Goal: Task Accomplishment & Management: Manage account settings

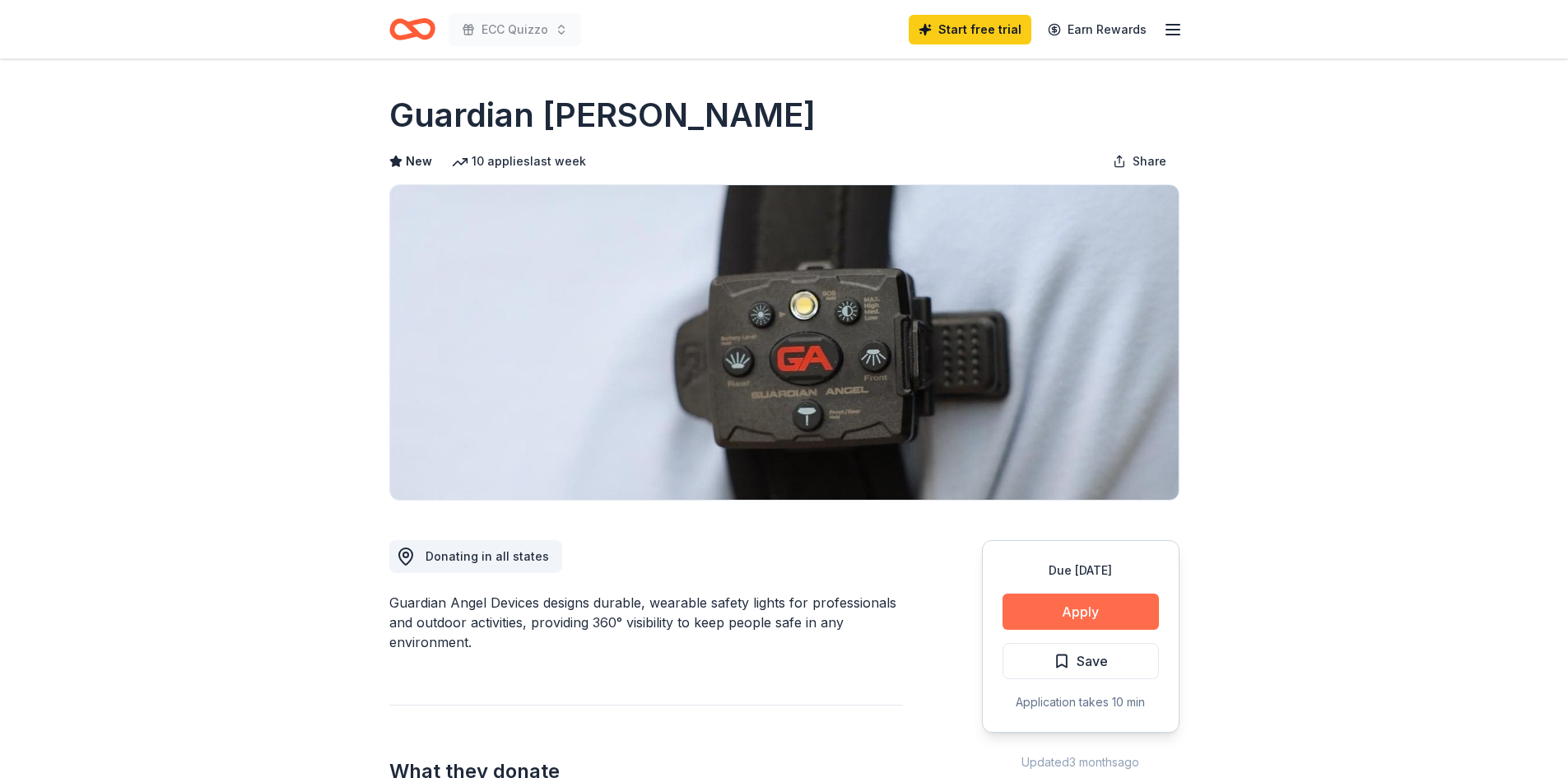
click at [1076, 620] on button "Apply" at bounding box center [1081, 611] width 156 height 36
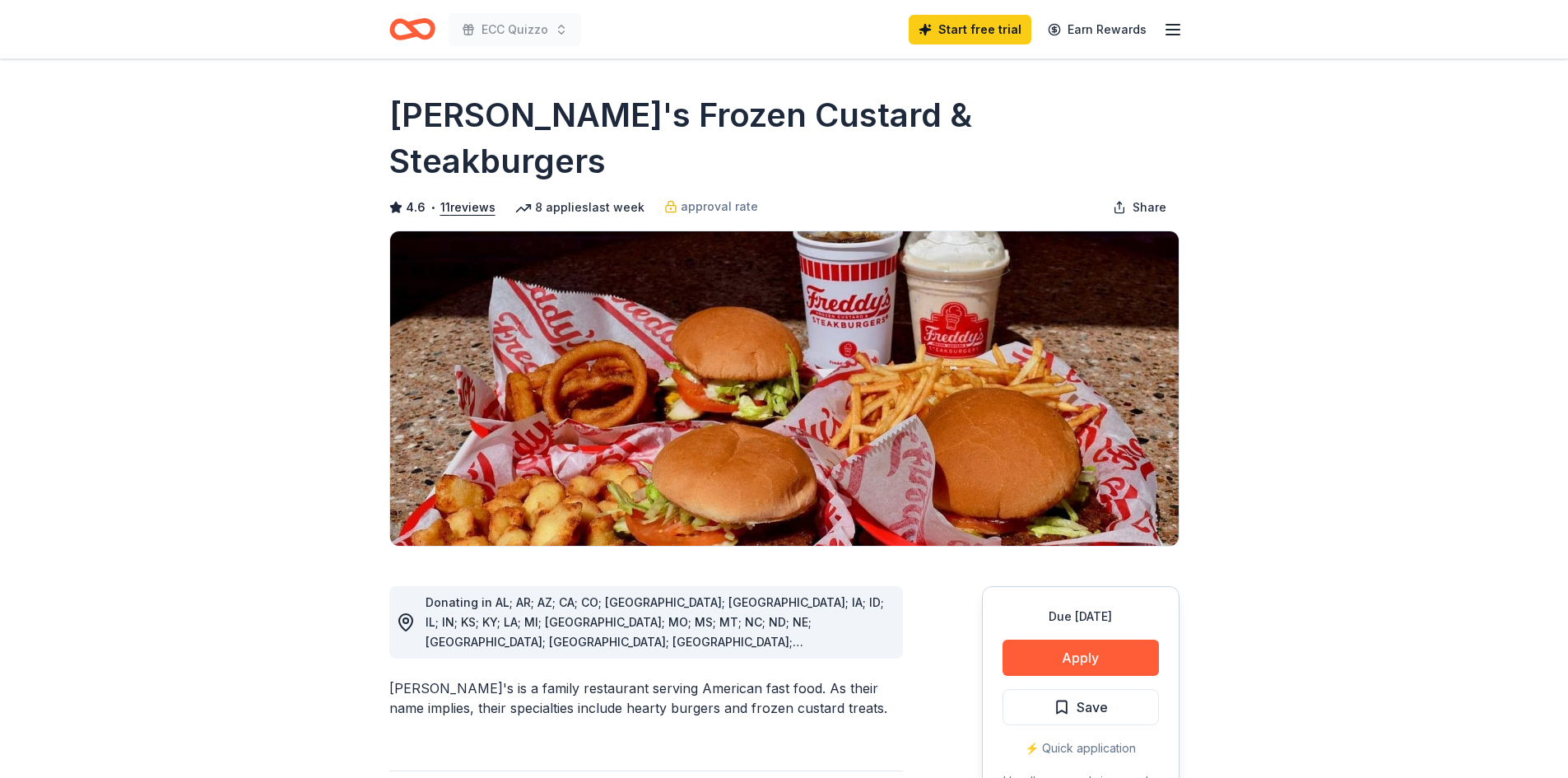
drag, startPoint x: 408, startPoint y: 118, endPoint x: 784, endPoint y: 129, distance: 376.2
click at [784, 129] on h1 "[PERSON_NAME]'s Frozen Custard & Steakburgers" at bounding box center [784, 138] width 791 height 93
drag, startPoint x: 391, startPoint y: 116, endPoint x: 658, endPoint y: 110, distance: 267.1
click at [658, 110] on h1 "[PERSON_NAME]'s Frozen Custard & Steakburgers" at bounding box center [784, 138] width 791 height 93
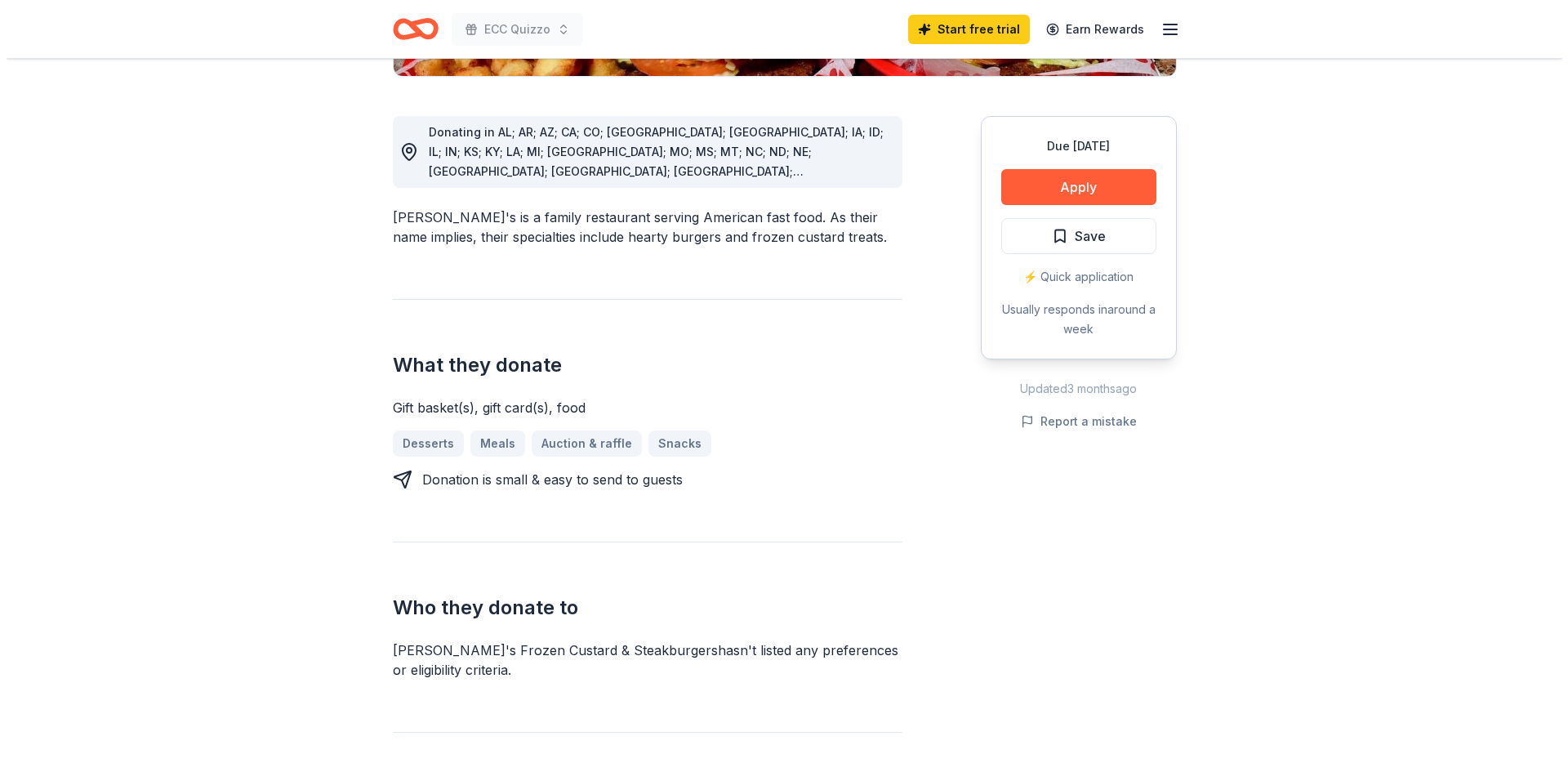
scroll to position [490, 0]
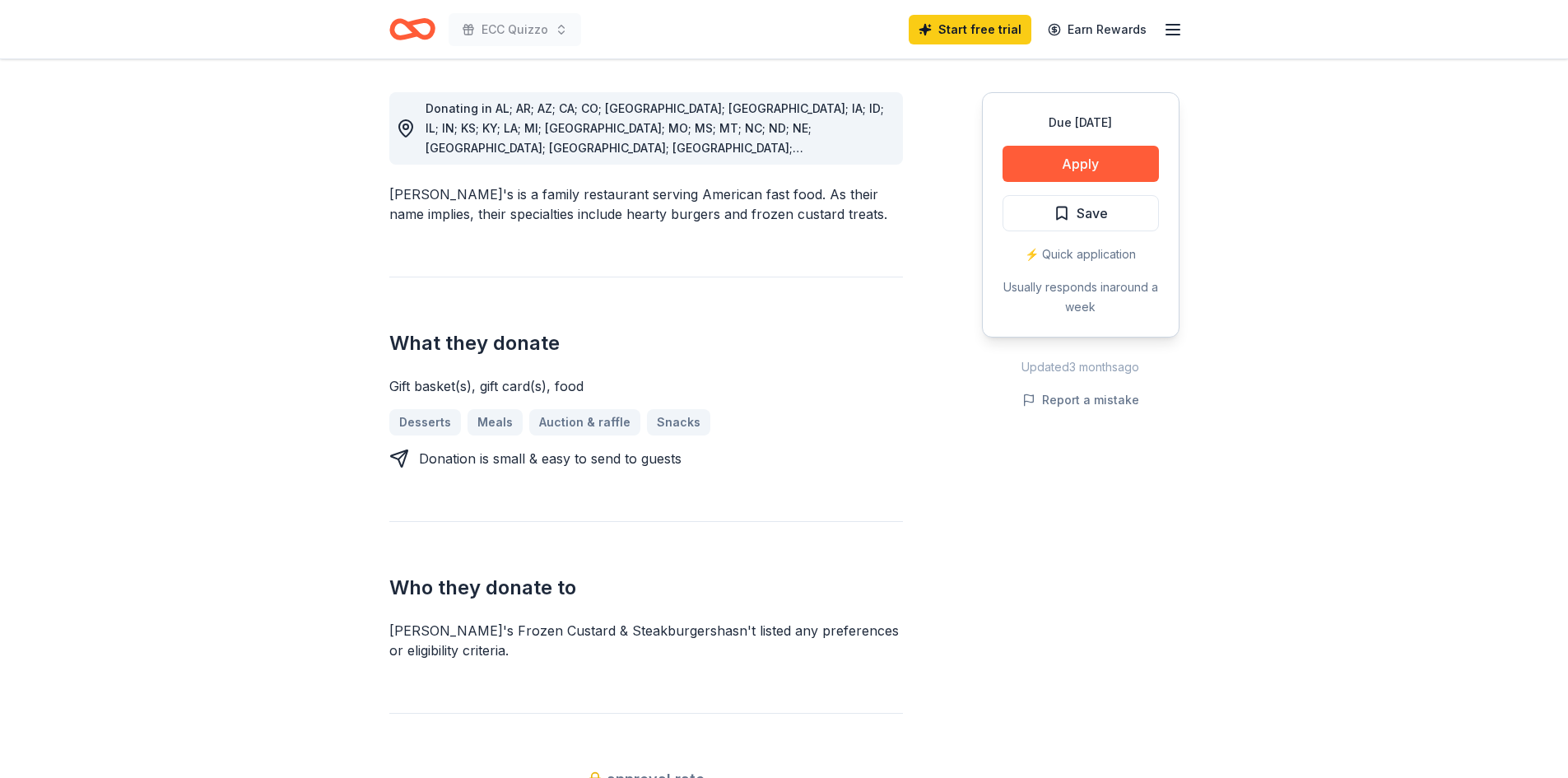
drag, startPoint x: 392, startPoint y: 560, endPoint x: 508, endPoint y: 563, distance: 116.0
click at [508, 621] on div "[PERSON_NAME]'s Frozen Custard & Steakburgers hasn ' t listed any preferences o…" at bounding box center [646, 641] width 514 height 39
click at [524, 621] on div "[PERSON_NAME]'s Frozen Custard & Steakburgers hasn ' t listed any preferences o…" at bounding box center [646, 641] width 514 height 39
click at [393, 574] on h2 "Who they donate to" at bounding box center [646, 587] width 514 height 26
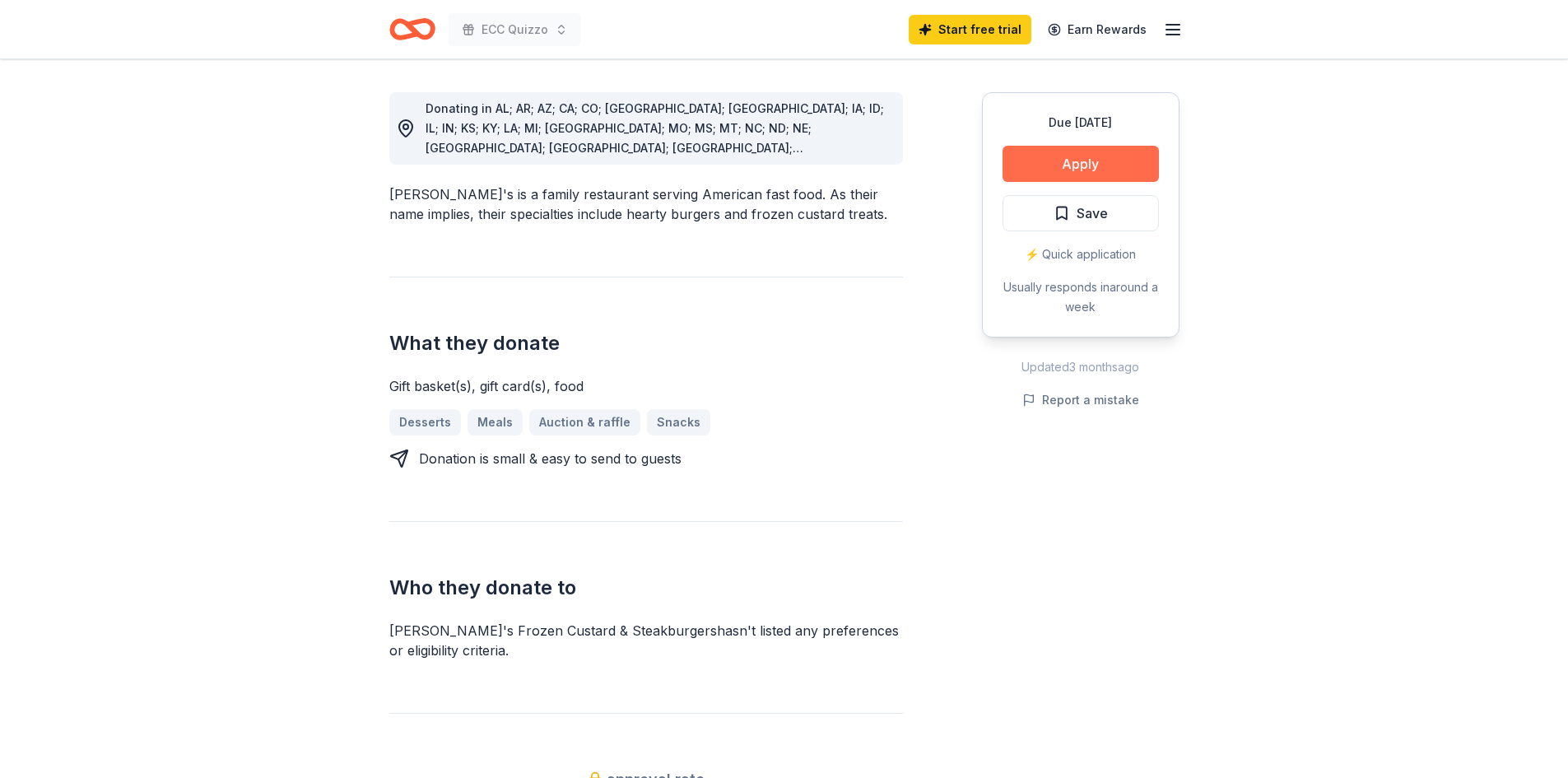
click at [1092, 151] on button "Apply" at bounding box center [1081, 164] width 156 height 36
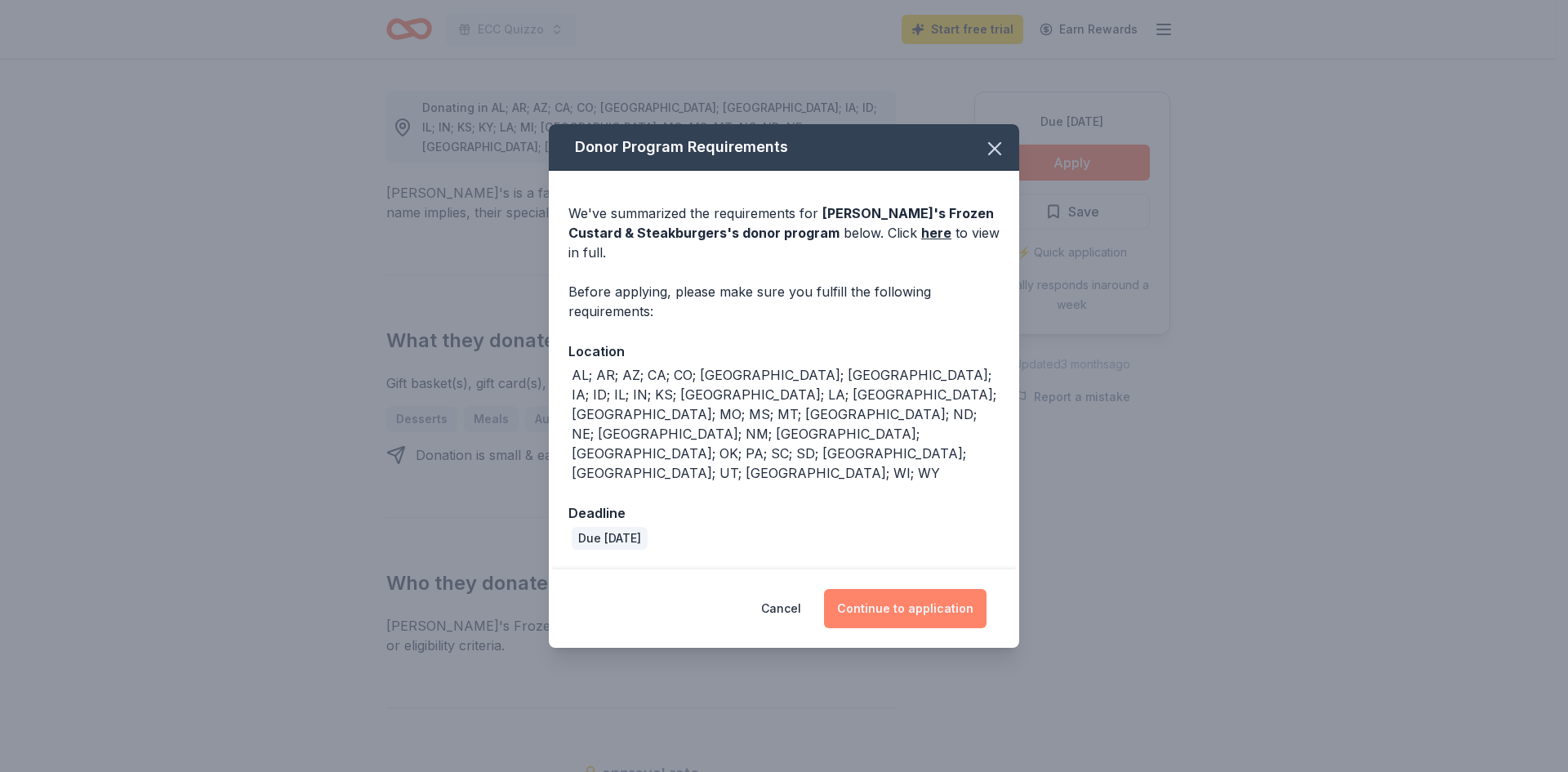
click at [890, 588] on button "Continue to application" at bounding box center [905, 608] width 162 height 39
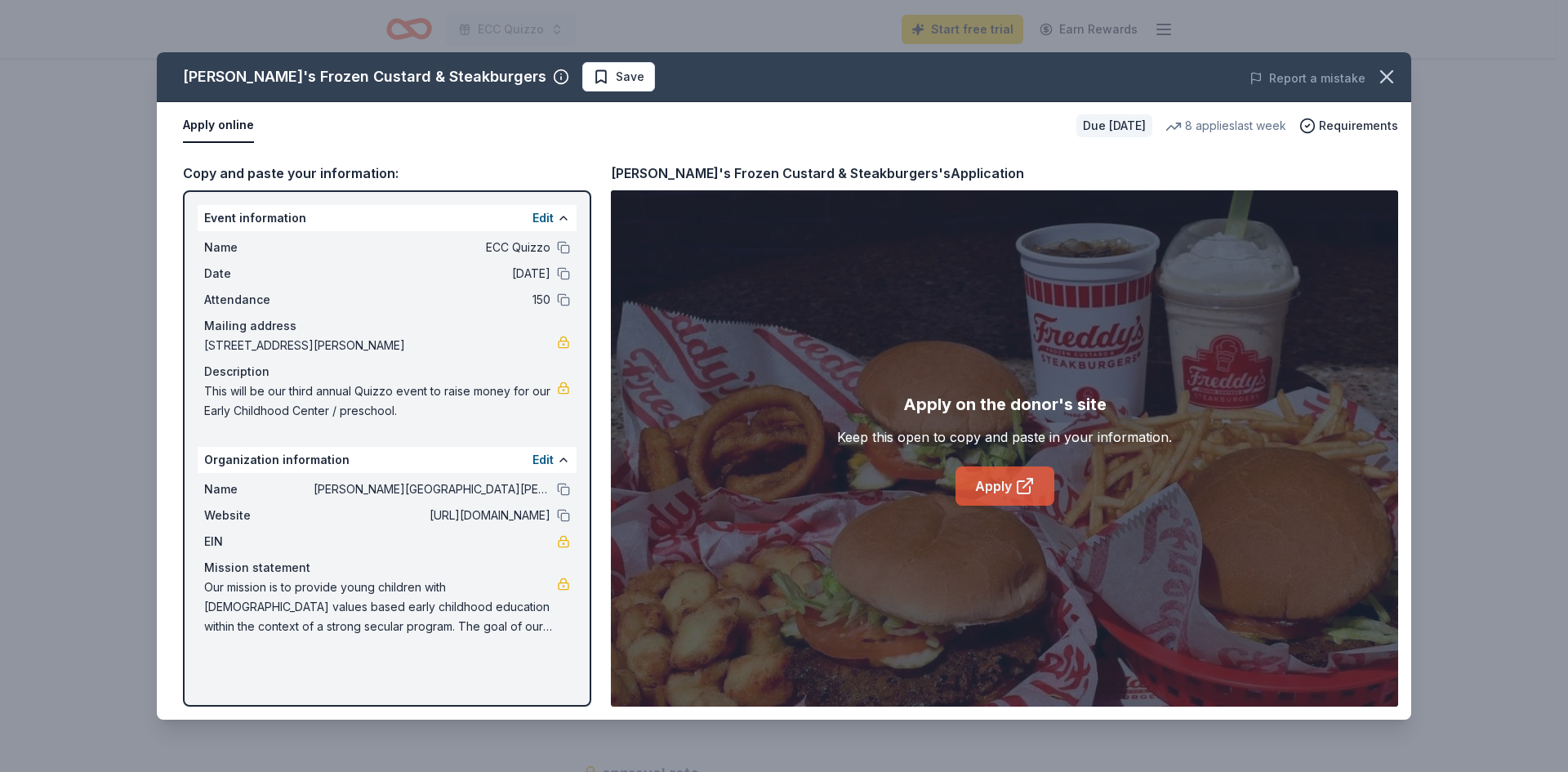
click at [1021, 483] on icon at bounding box center [1024, 485] width 19 height 19
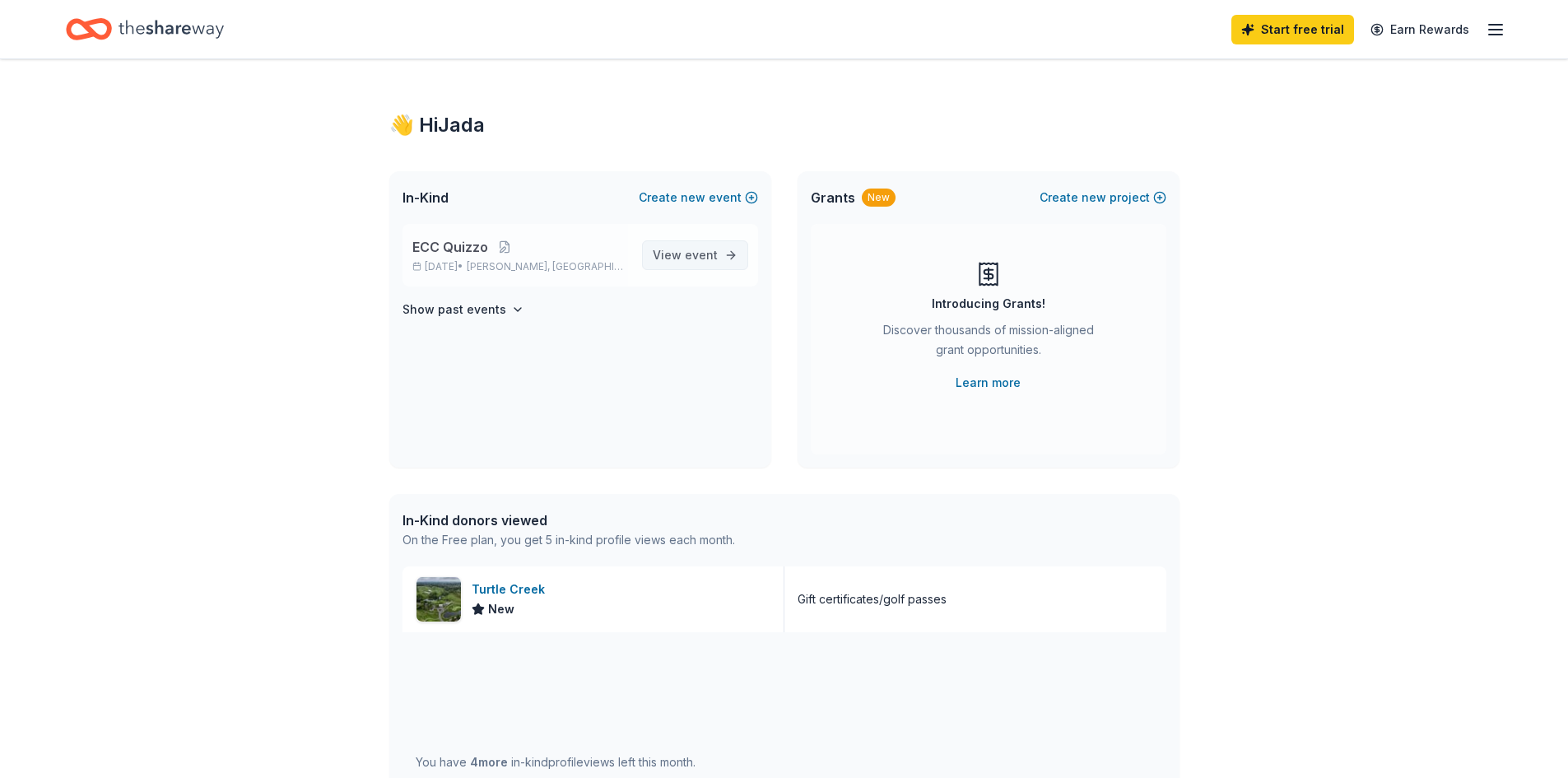
click at [654, 263] on link "View event" at bounding box center [695, 255] width 107 height 30
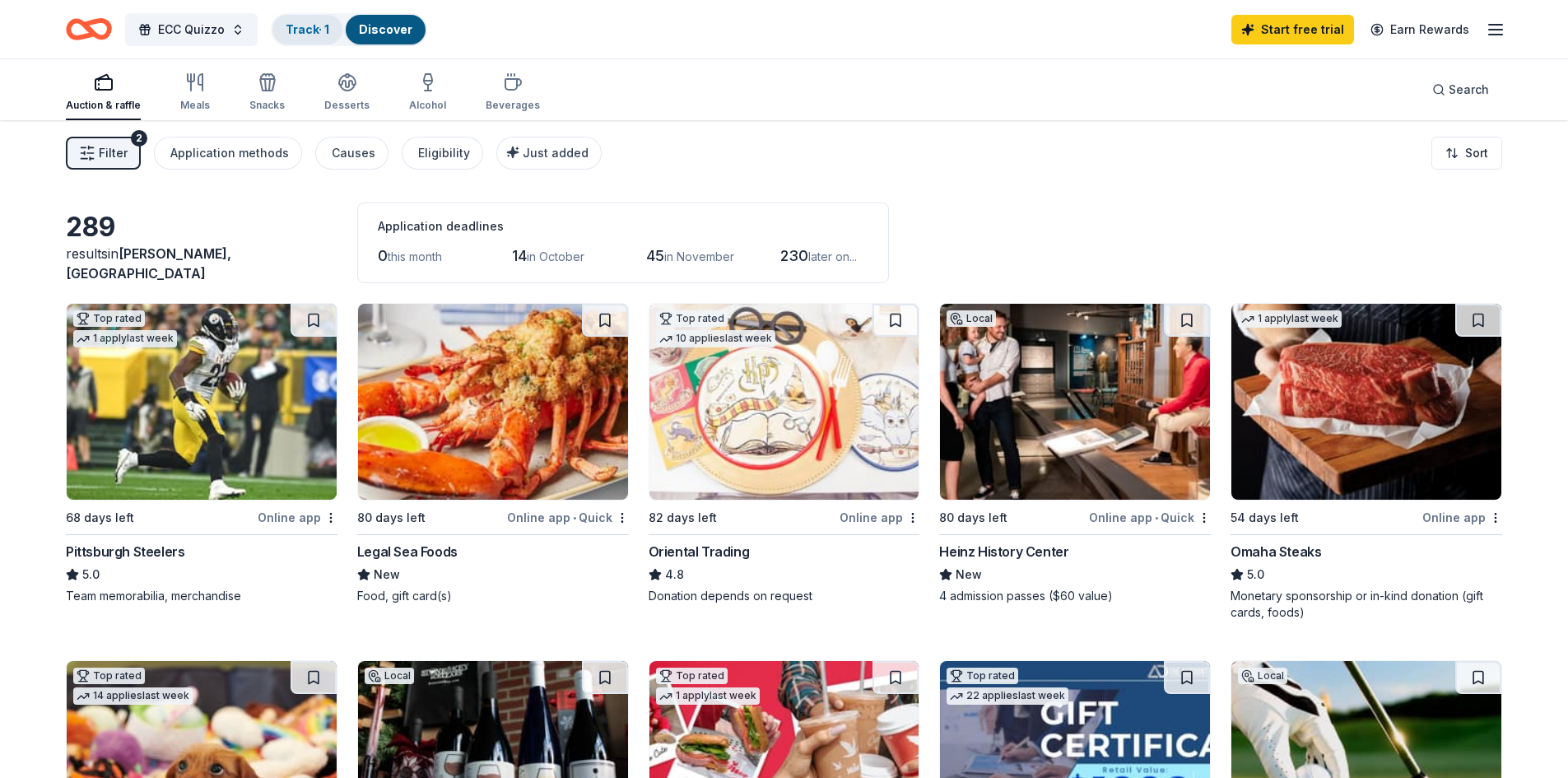
click at [329, 23] on link "Track · 1" at bounding box center [307, 29] width 44 height 14
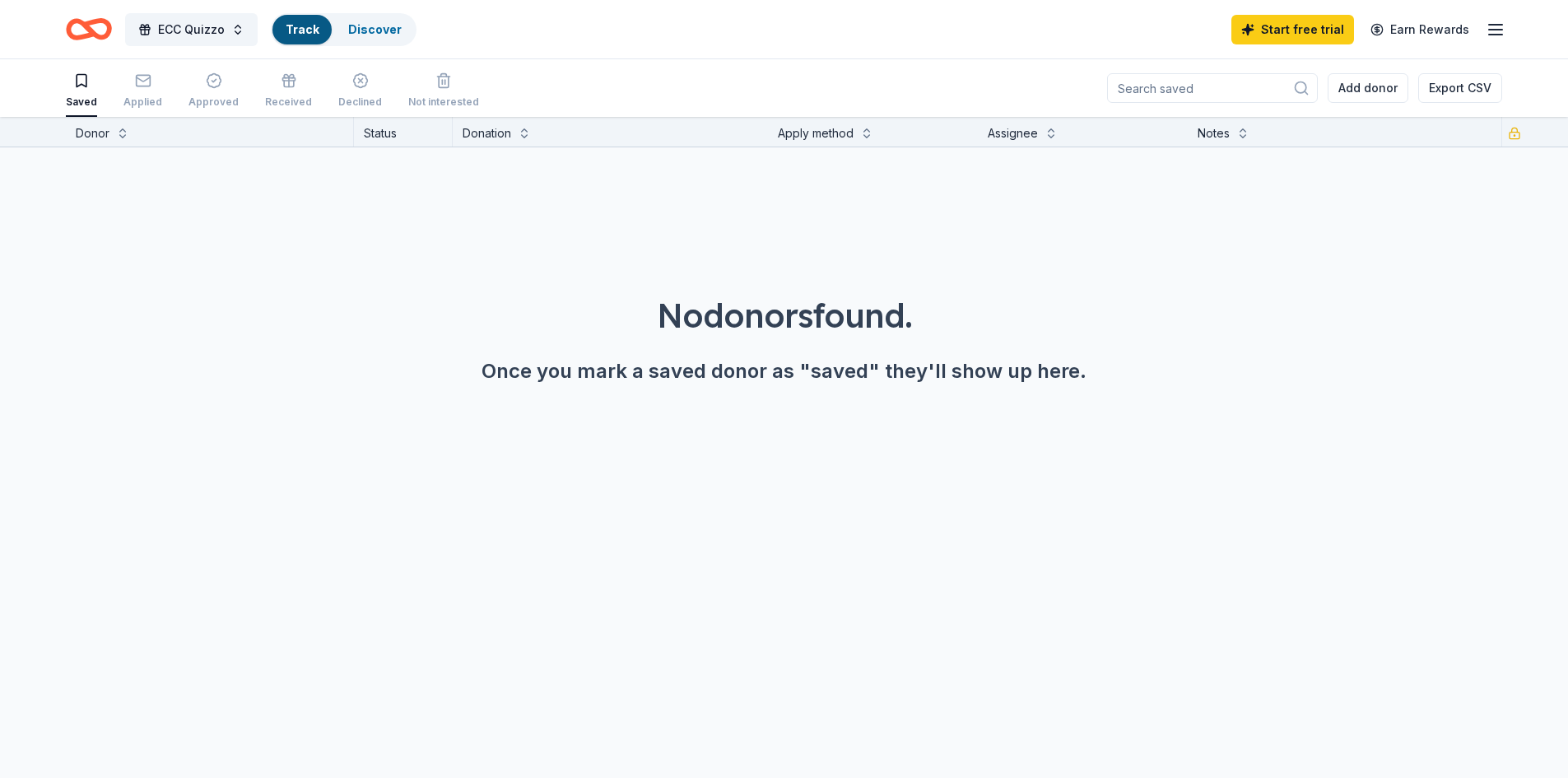
scroll to position [1, 0]
click at [1494, 36] on icon "button" at bounding box center [1495, 29] width 20 height 20
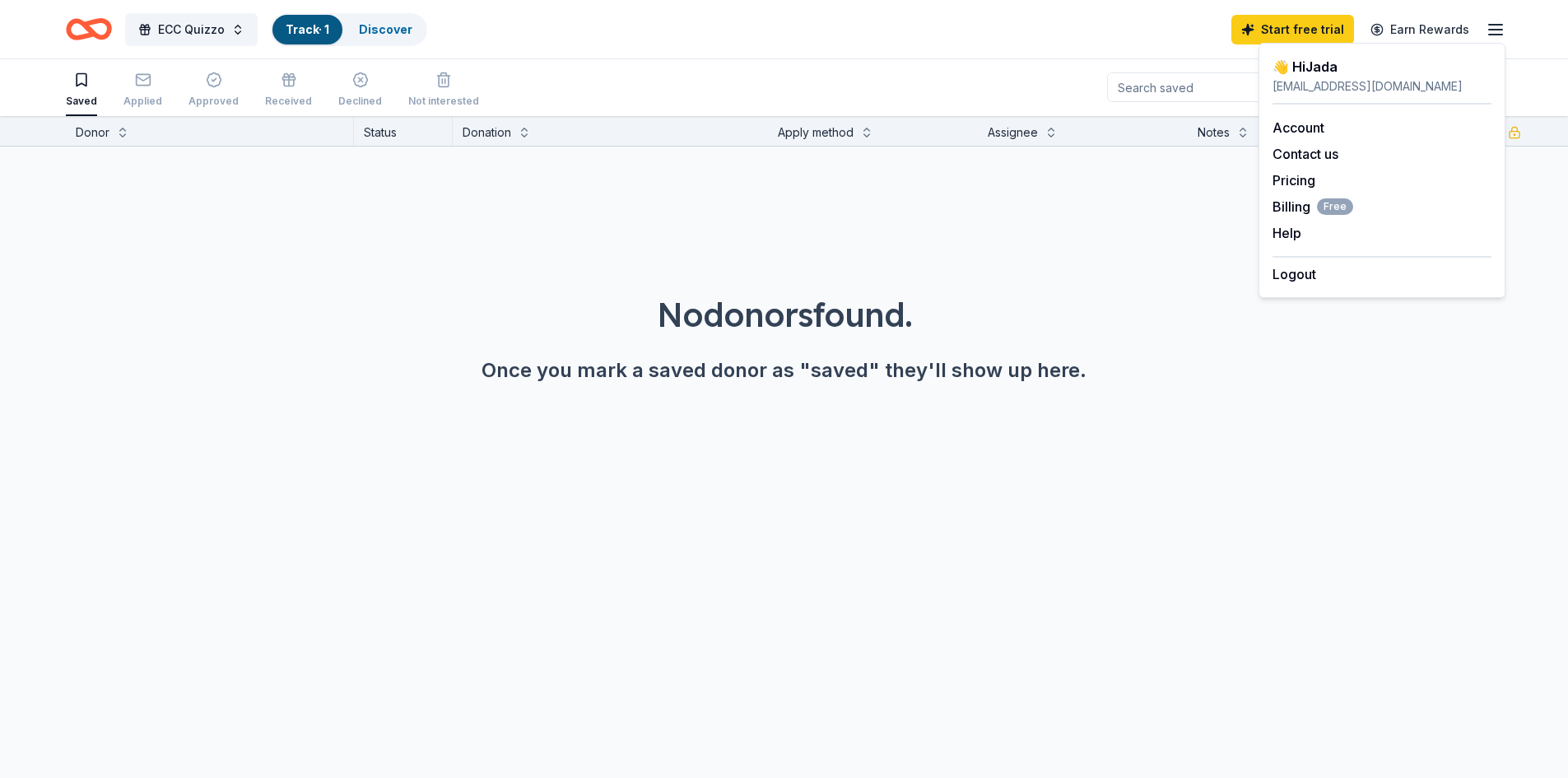
click at [1418, 72] on div "👋 Hi Jada" at bounding box center [1382, 66] width 219 height 20
click at [1340, 64] on div "👋 Hi Jada" at bounding box center [1382, 66] width 219 height 20
click at [1318, 113] on div "Account Contact us Pricing Billing Free Help Earn rewards" at bounding box center [1382, 180] width 219 height 151
click at [1320, 121] on link "Account" at bounding box center [1298, 128] width 51 height 17
